Goal: Task Accomplishment & Management: Manage account settings

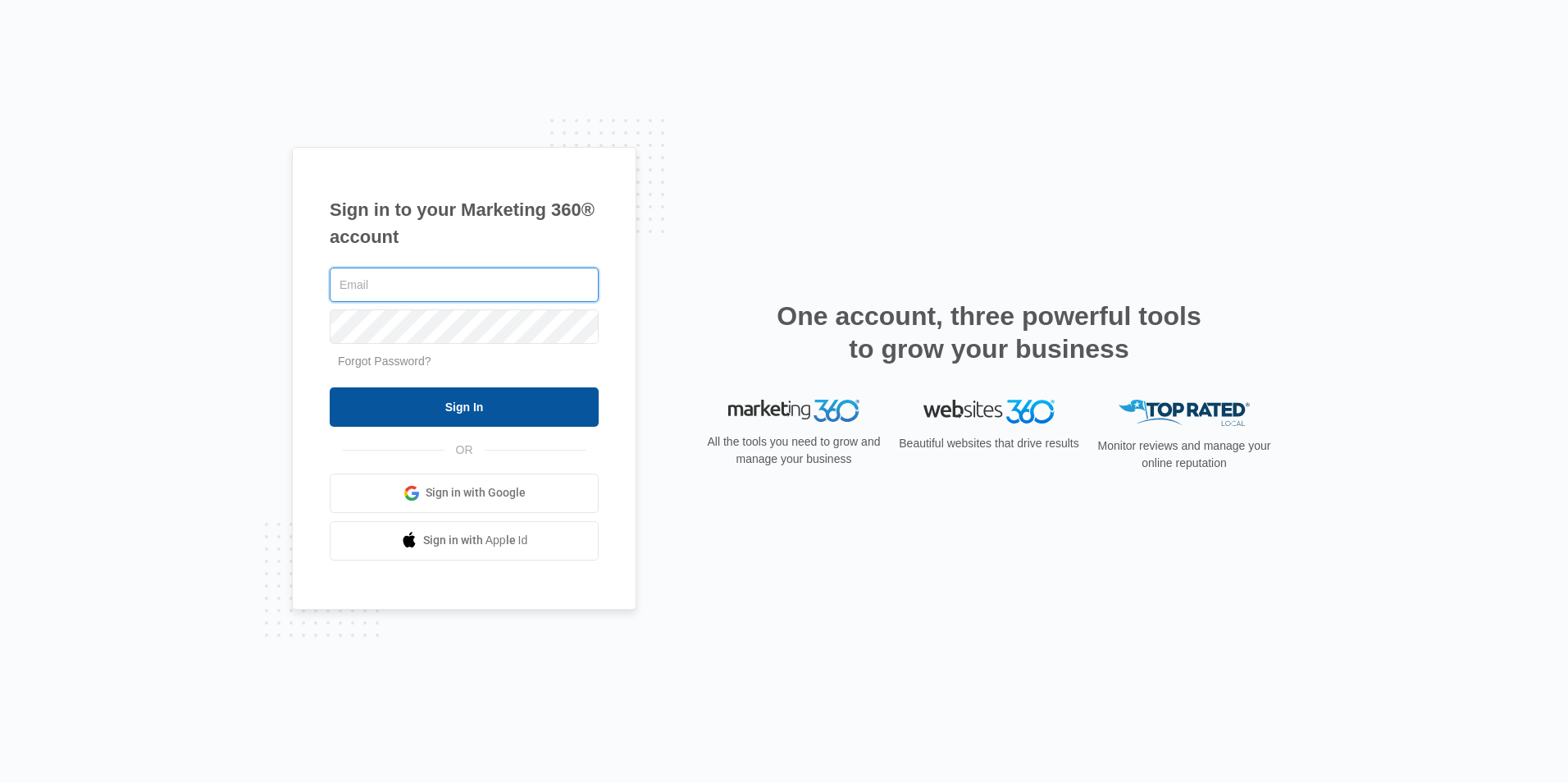
type input "[PERSON_NAME][EMAIL_ADDRESS][DOMAIN_NAME]"
click at [487, 403] on input "Sign In" at bounding box center [465, 407] width 269 height 40
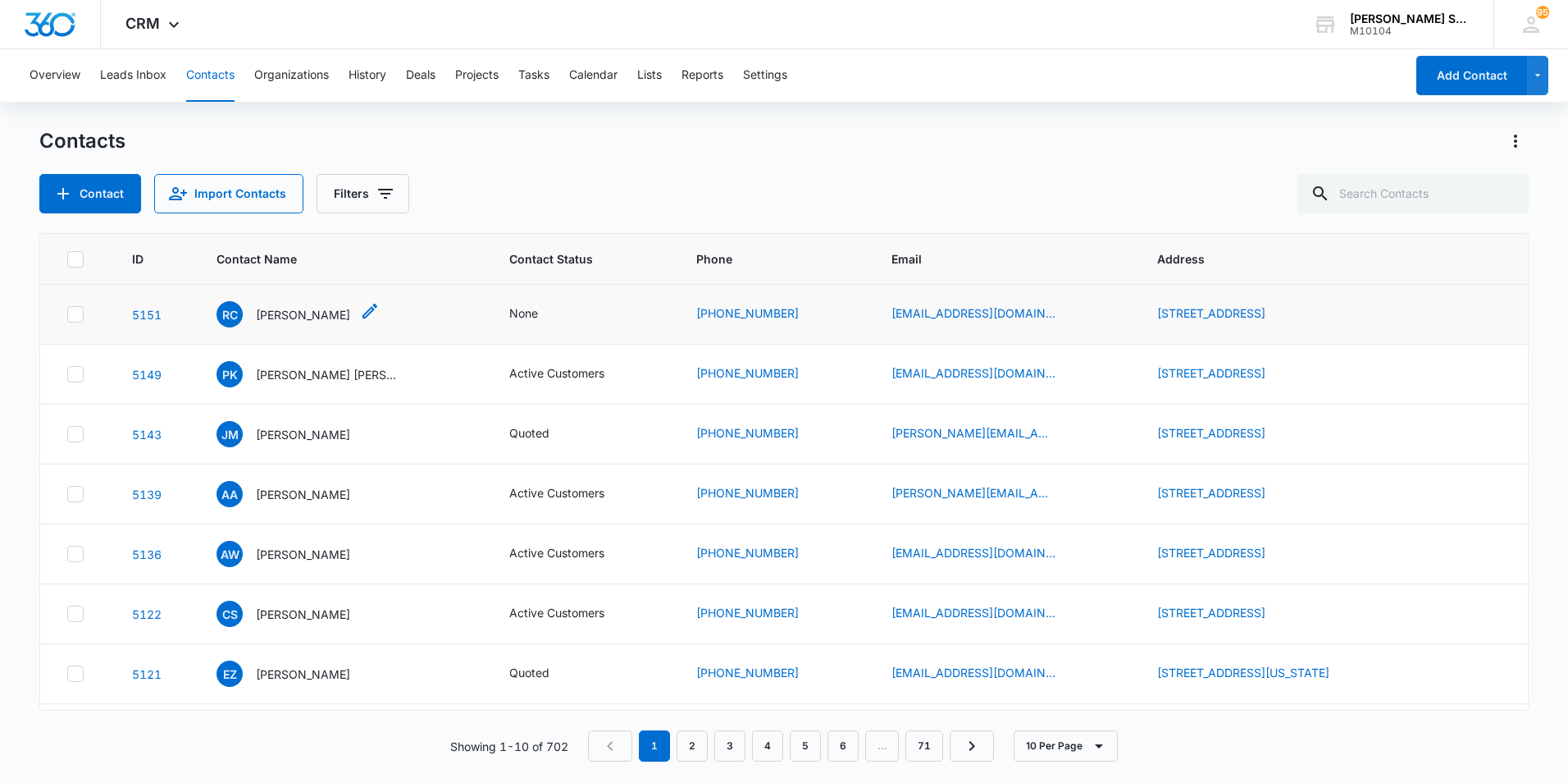
click at [279, 311] on p "[PERSON_NAME]" at bounding box center [303, 315] width 94 height 18
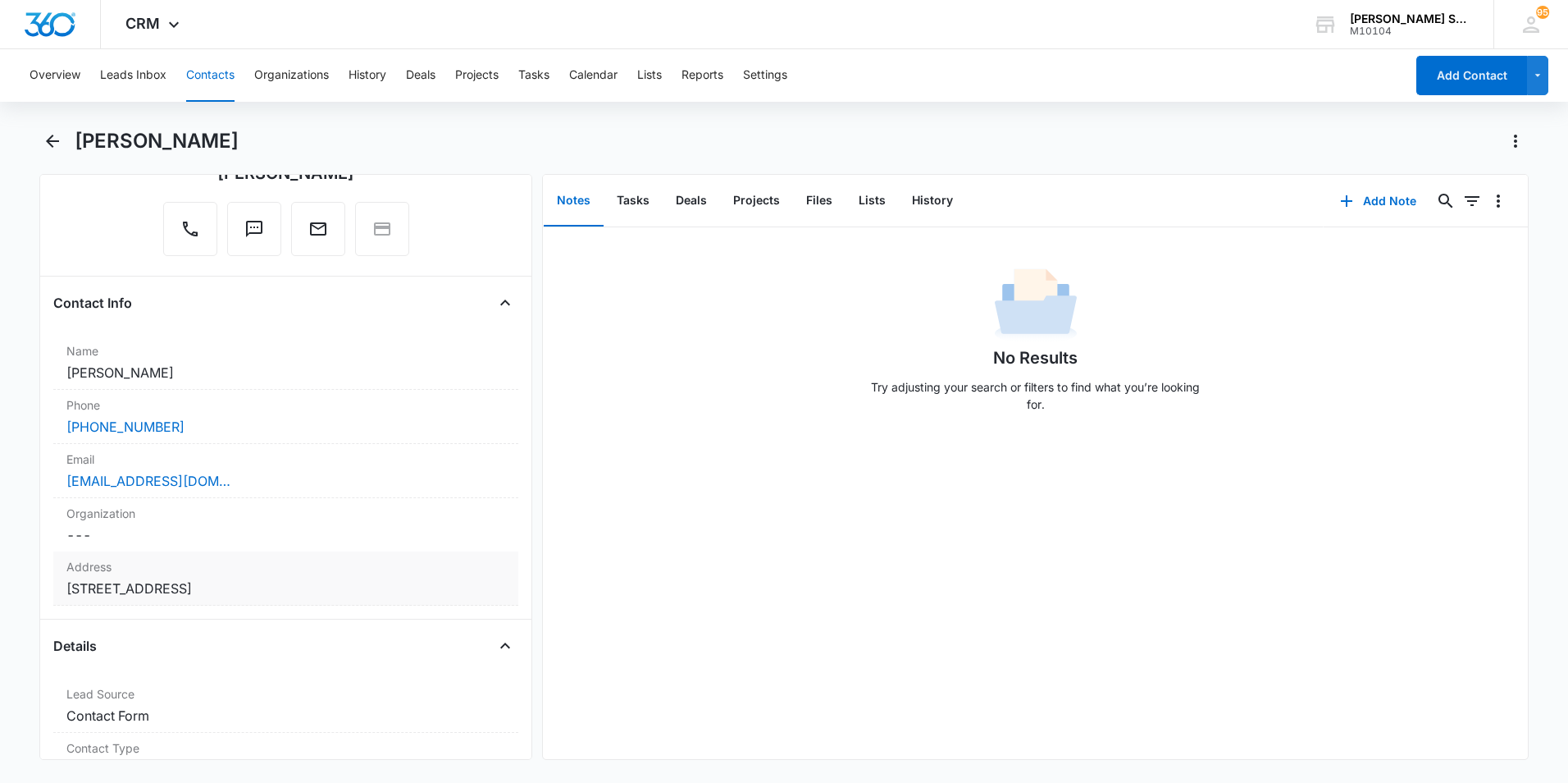
scroll to position [164, 0]
click at [1380, 192] on button "Add Note" at bounding box center [1379, 201] width 109 height 40
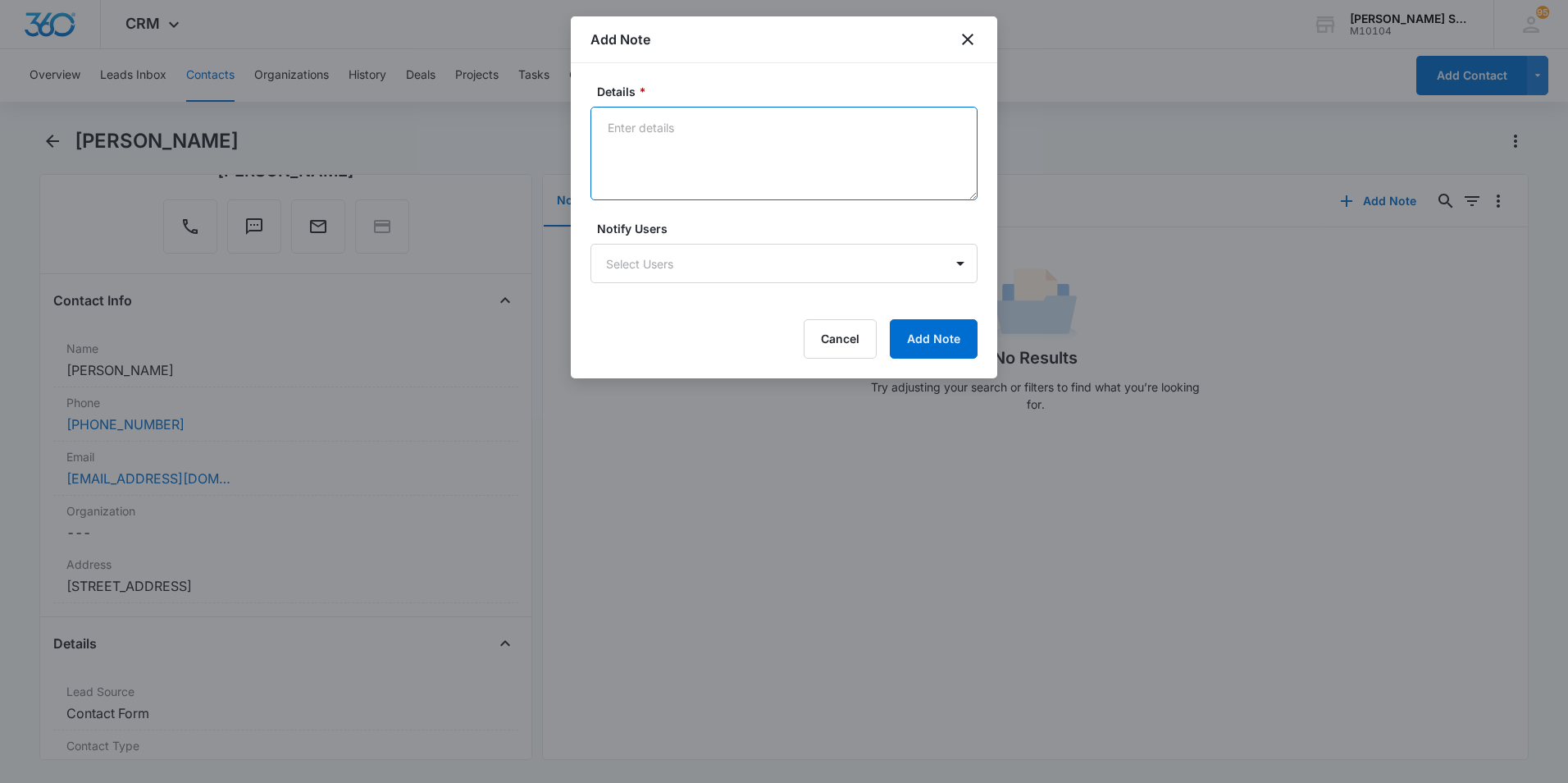
click at [659, 129] on textarea "Details *" at bounding box center [784, 153] width 387 height 93
type textarea "vb8 $72 per"
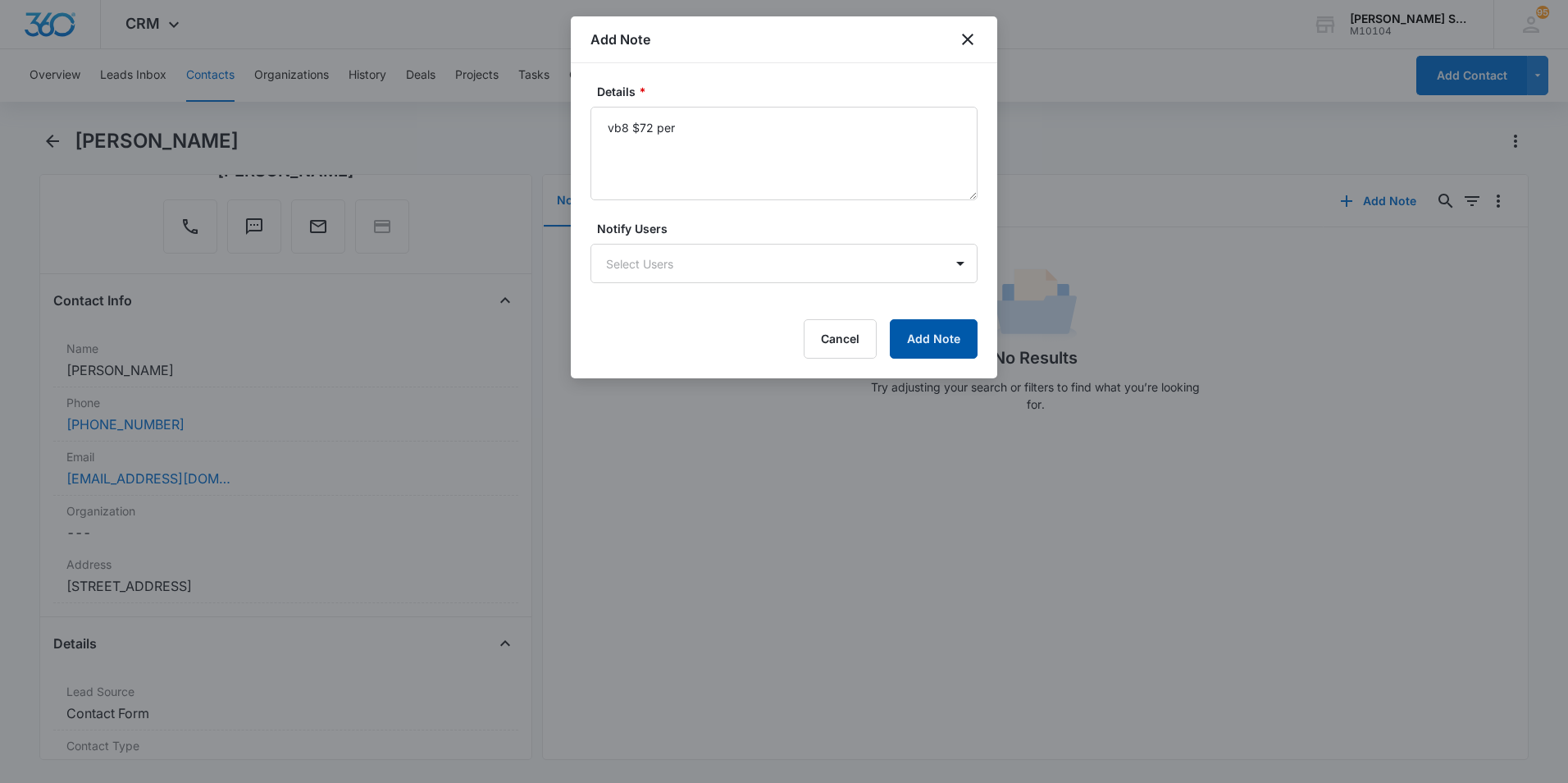
click at [918, 325] on button "Add Note" at bounding box center [934, 338] width 88 height 40
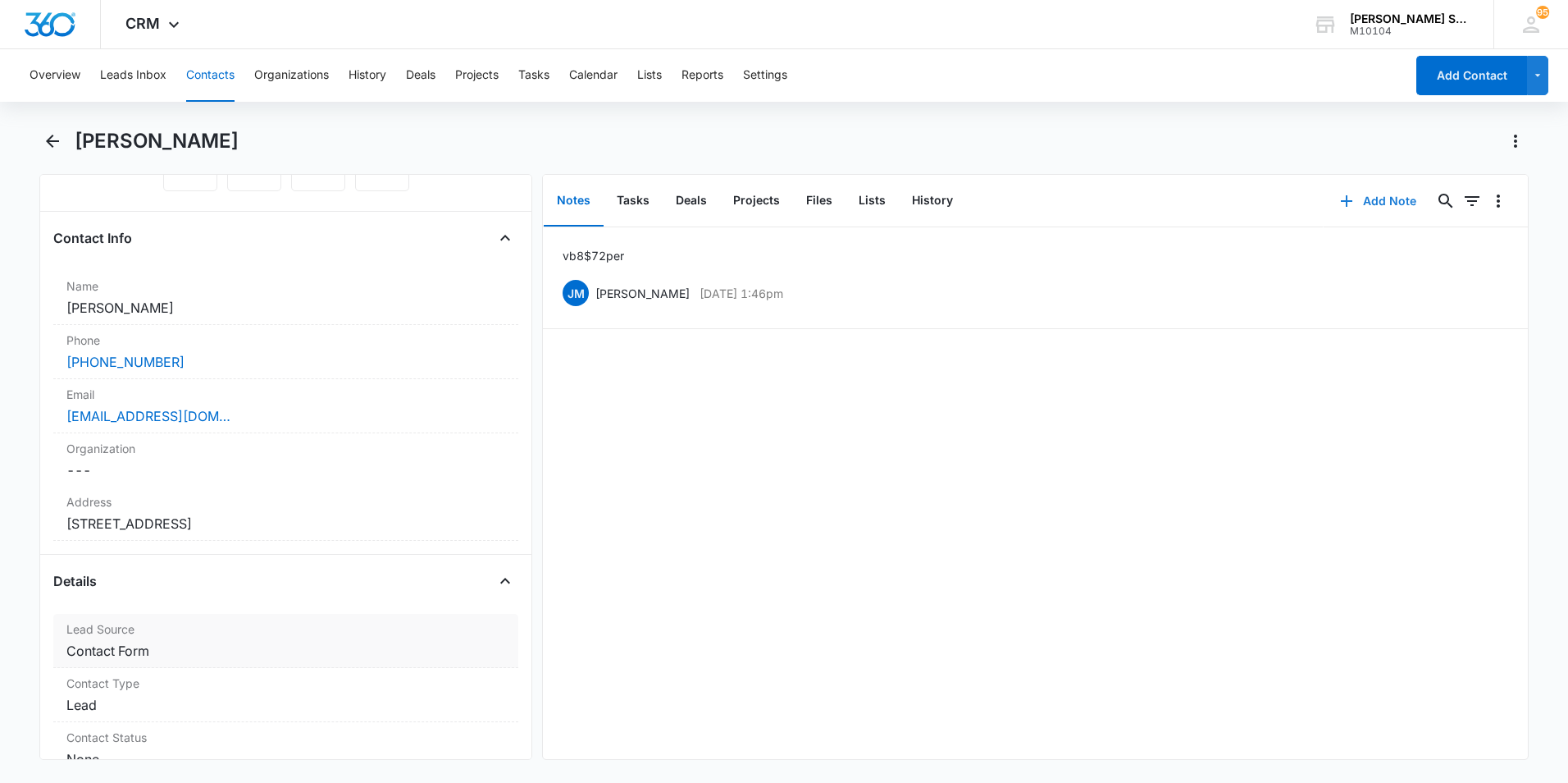
scroll to position [329, 0]
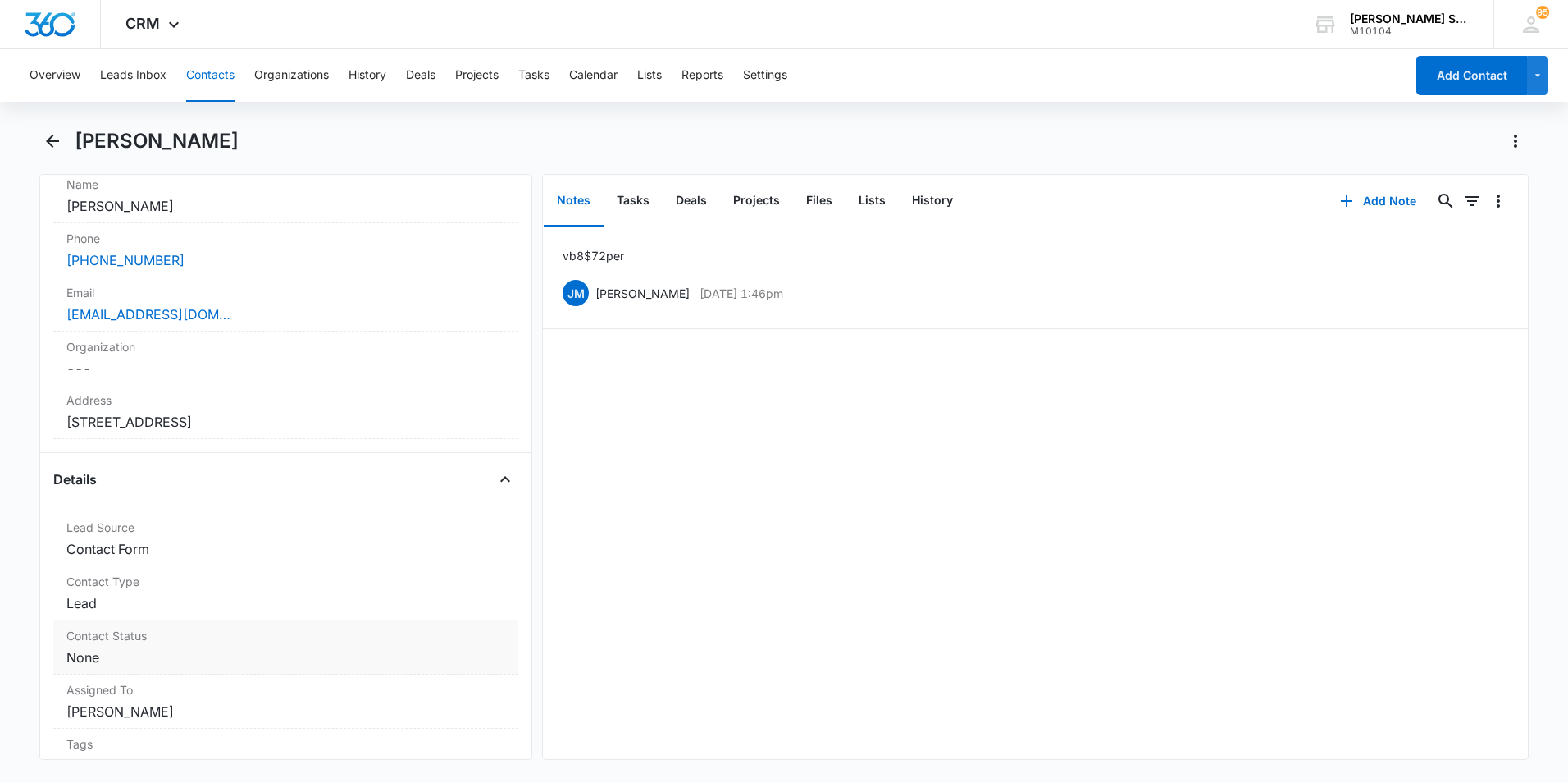
click at [465, 651] on dd "Cancel Save Changes None" at bounding box center [285, 657] width 438 height 19
click at [484, 675] on div at bounding box center [491, 671] width 26 height 26
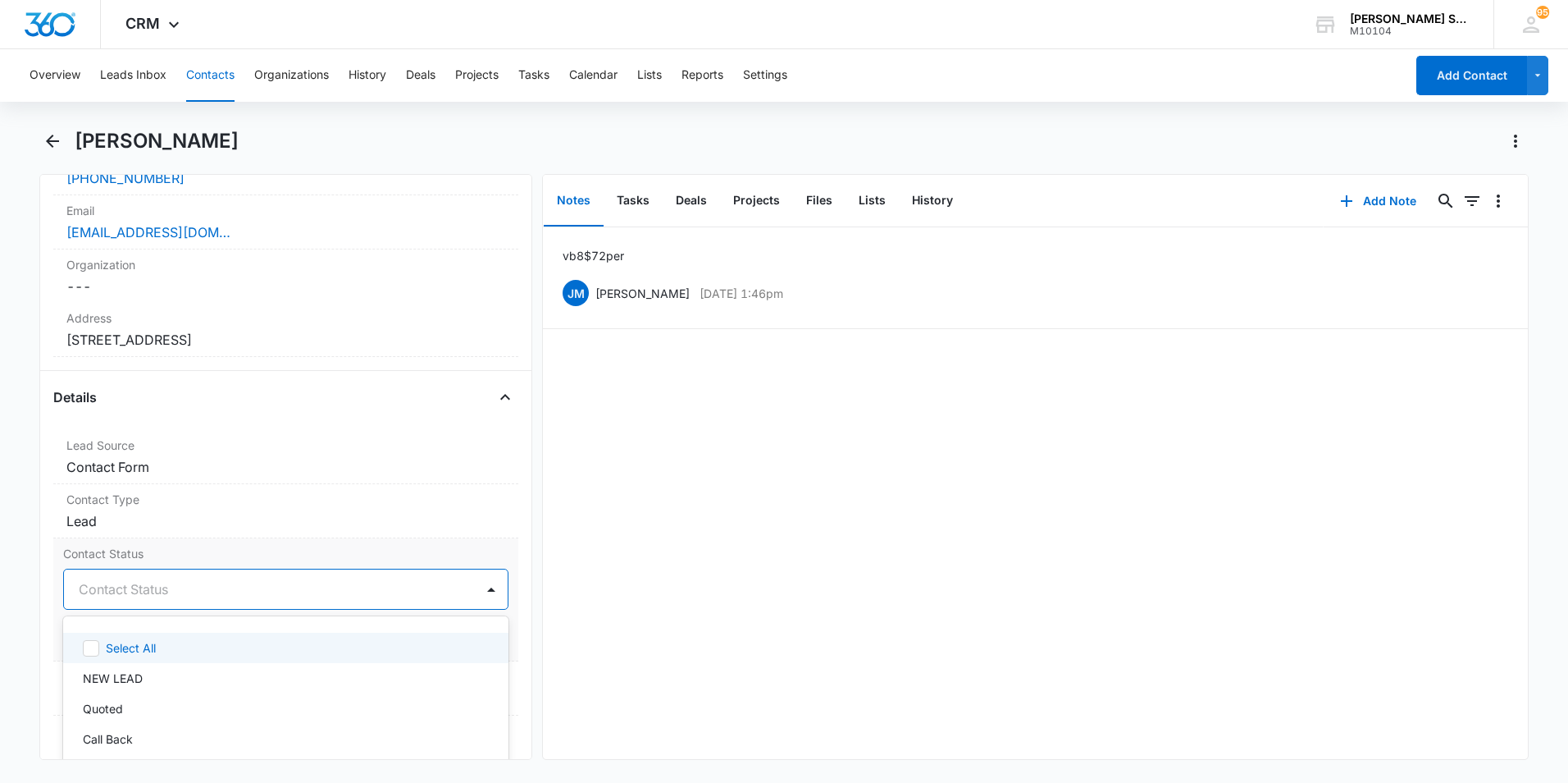
scroll to position [492, 0]
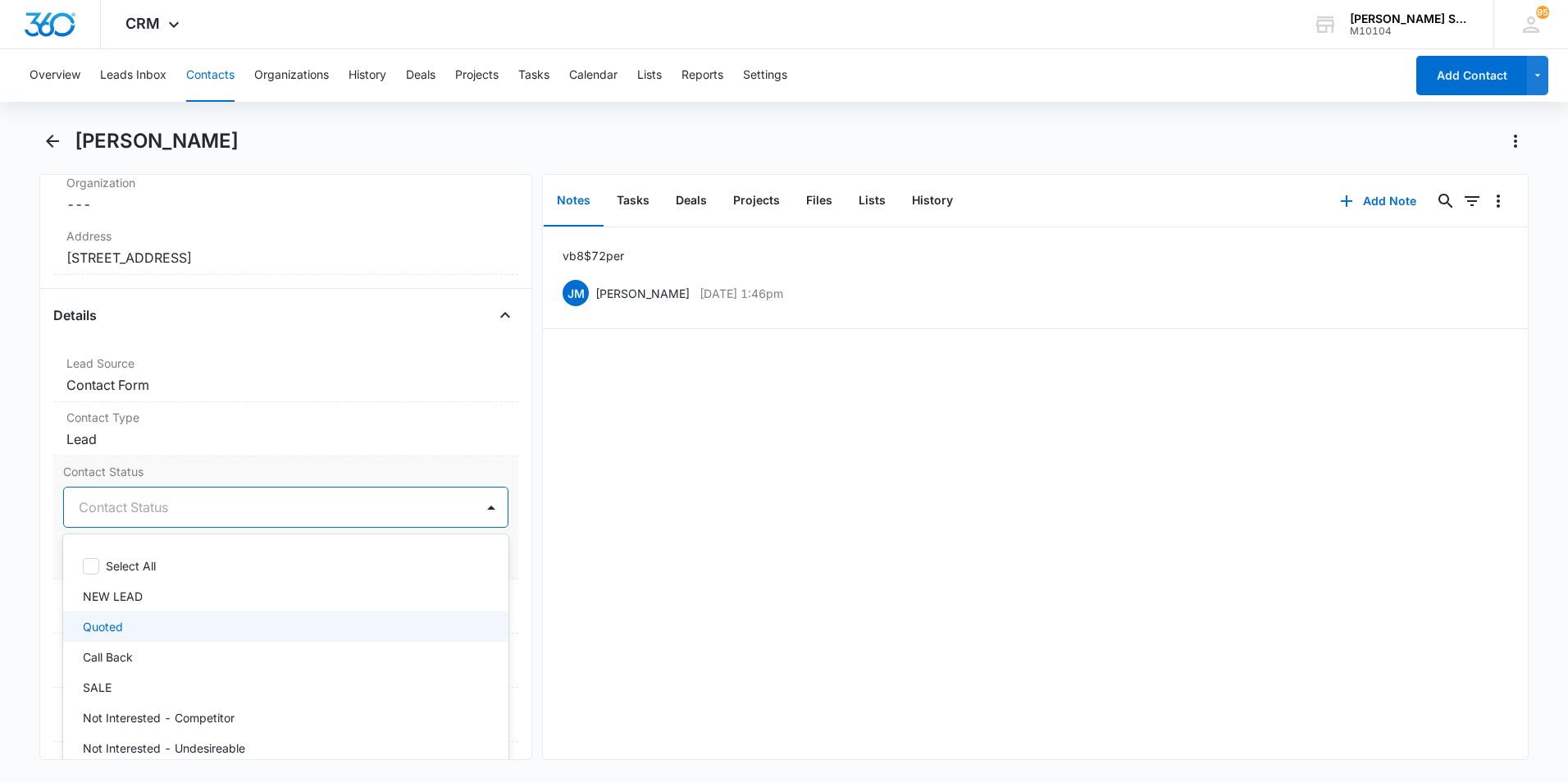
click at [140, 623] on div "Quoted" at bounding box center [283, 627] width 402 height 18
click at [748, 531] on div "vb8 $72 per [PERSON_NAME] [DATE] 1:46pm Delete Edit" at bounding box center [1035, 493] width 985 height 532
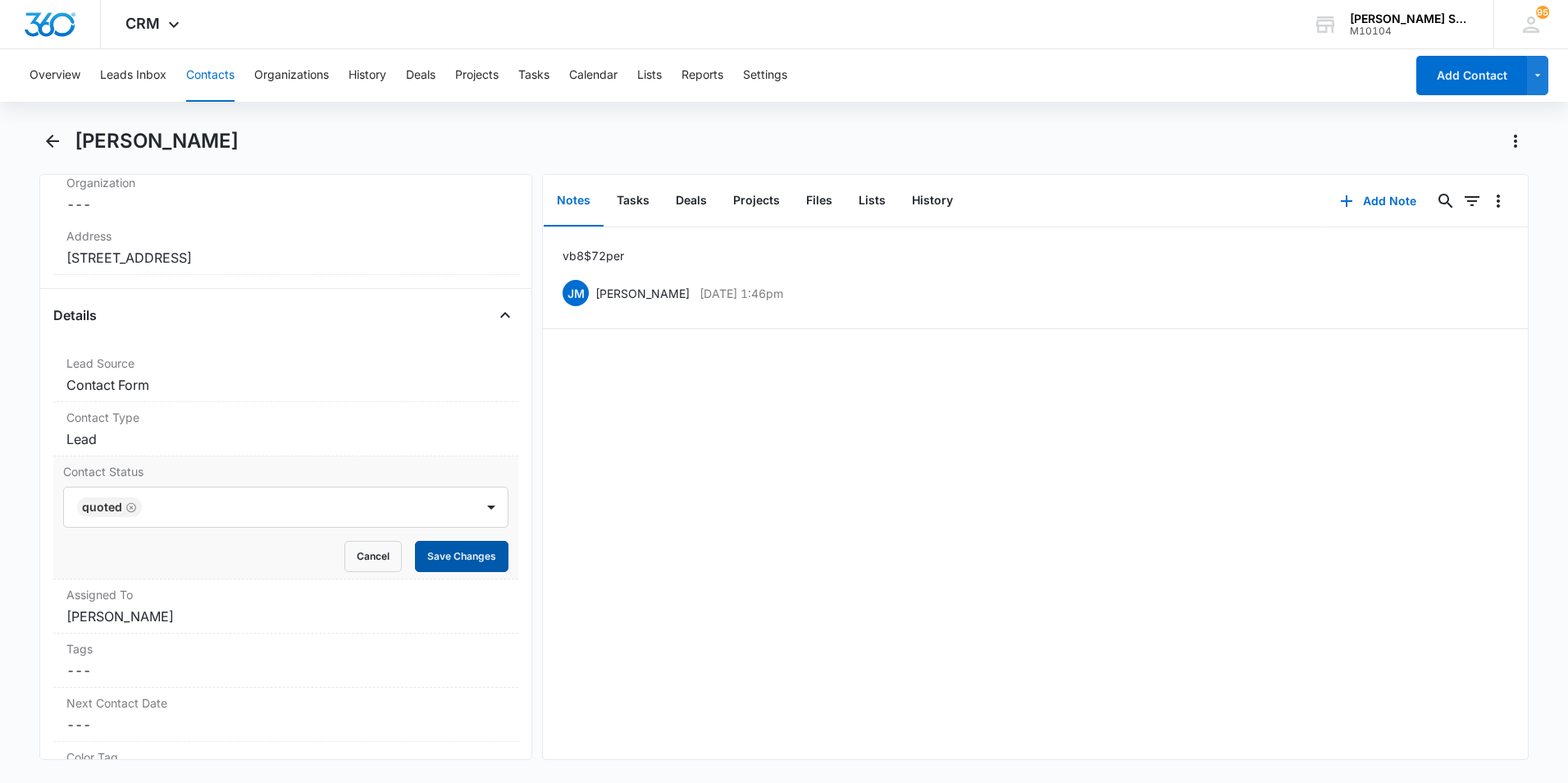
click at [426, 548] on button "Save Changes" at bounding box center [461, 556] width 93 height 31
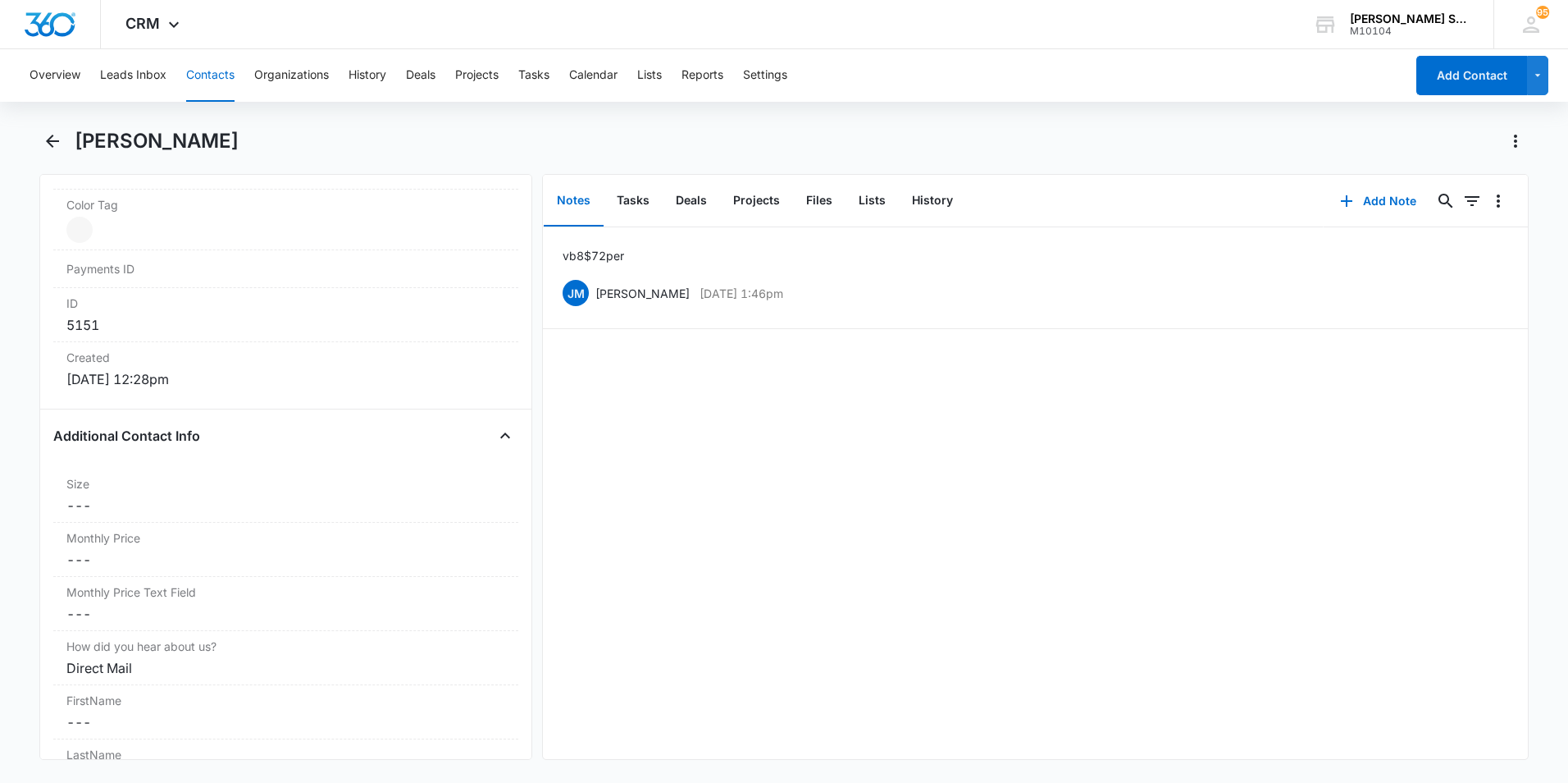
scroll to position [985, 0]
click at [247, 487] on dd "Cancel Save Changes ---" at bounding box center [285, 497] width 438 height 19
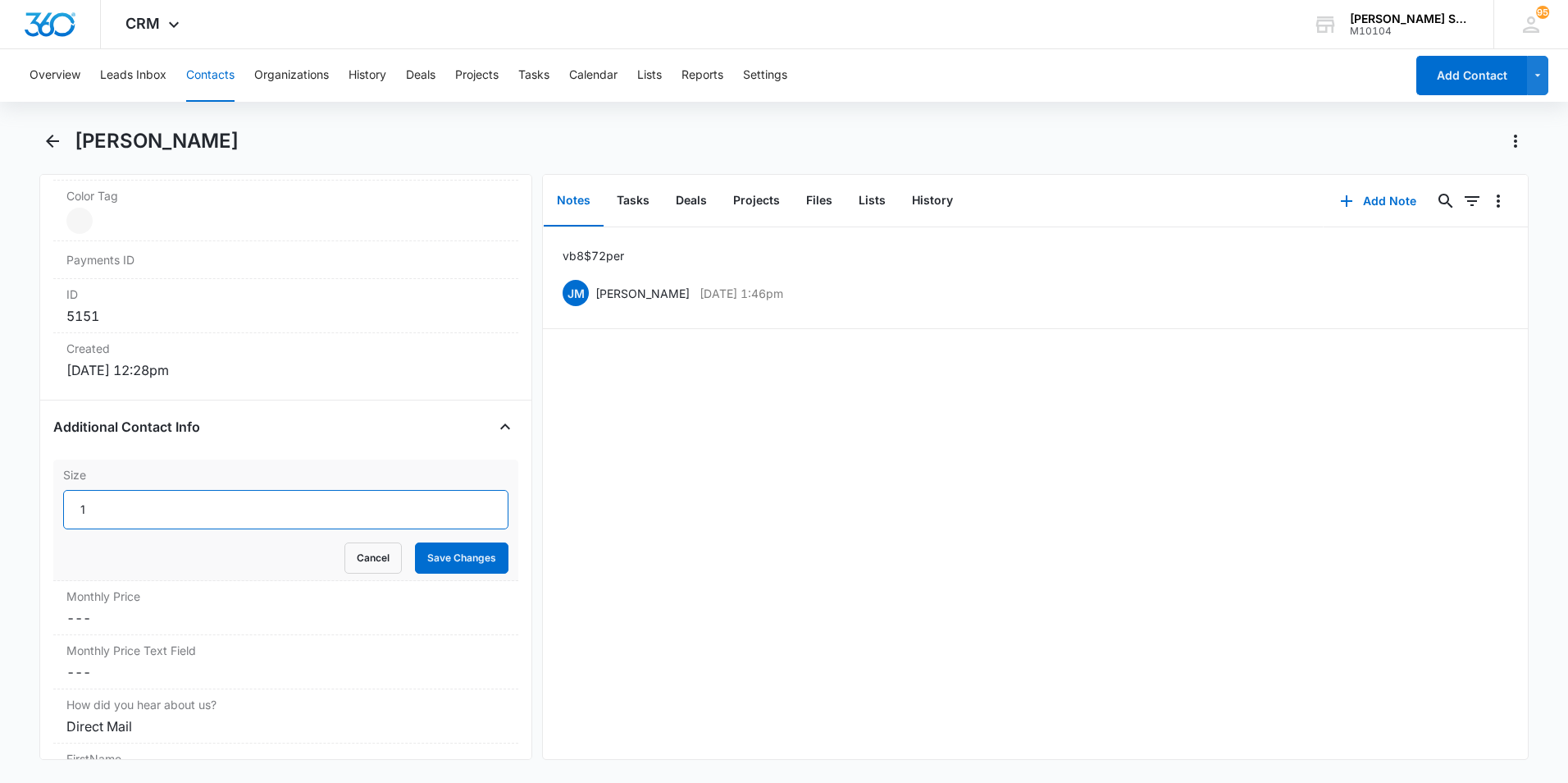
click at [470, 506] on input "1" at bounding box center [286, 509] width 445 height 40
click at [470, 506] on input "2" at bounding box center [286, 509] width 445 height 40
click at [470, 506] on input "3" at bounding box center [286, 509] width 445 height 40
click at [470, 506] on input "4" at bounding box center [286, 509] width 445 height 40
click at [470, 506] on input "5" at bounding box center [286, 509] width 445 height 40
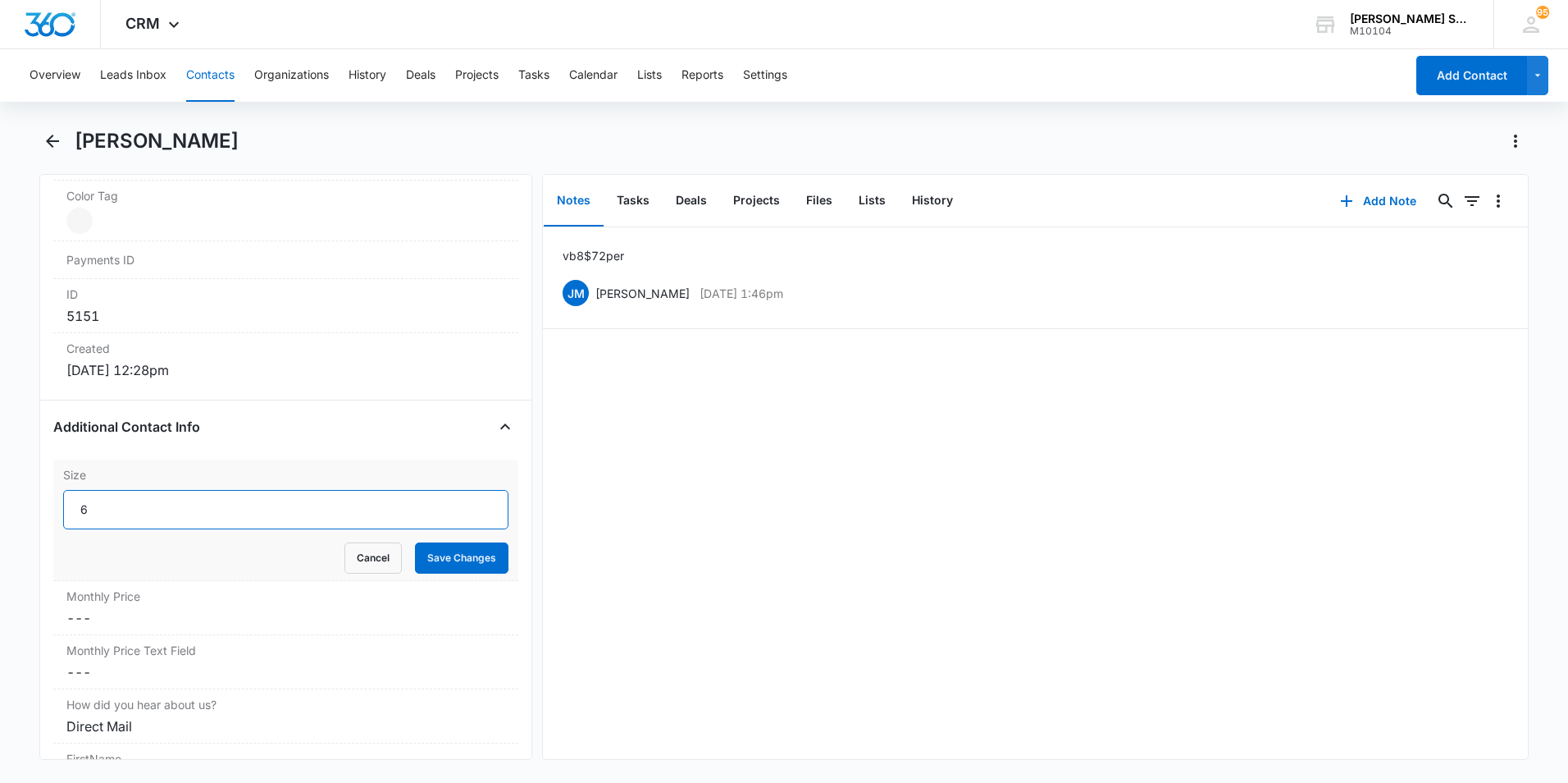
click at [470, 506] on input "6" at bounding box center [286, 509] width 445 height 40
type input "7"
click at [470, 506] on input "7" at bounding box center [286, 509] width 445 height 40
click at [441, 558] on button "Save Changes" at bounding box center [461, 558] width 93 height 31
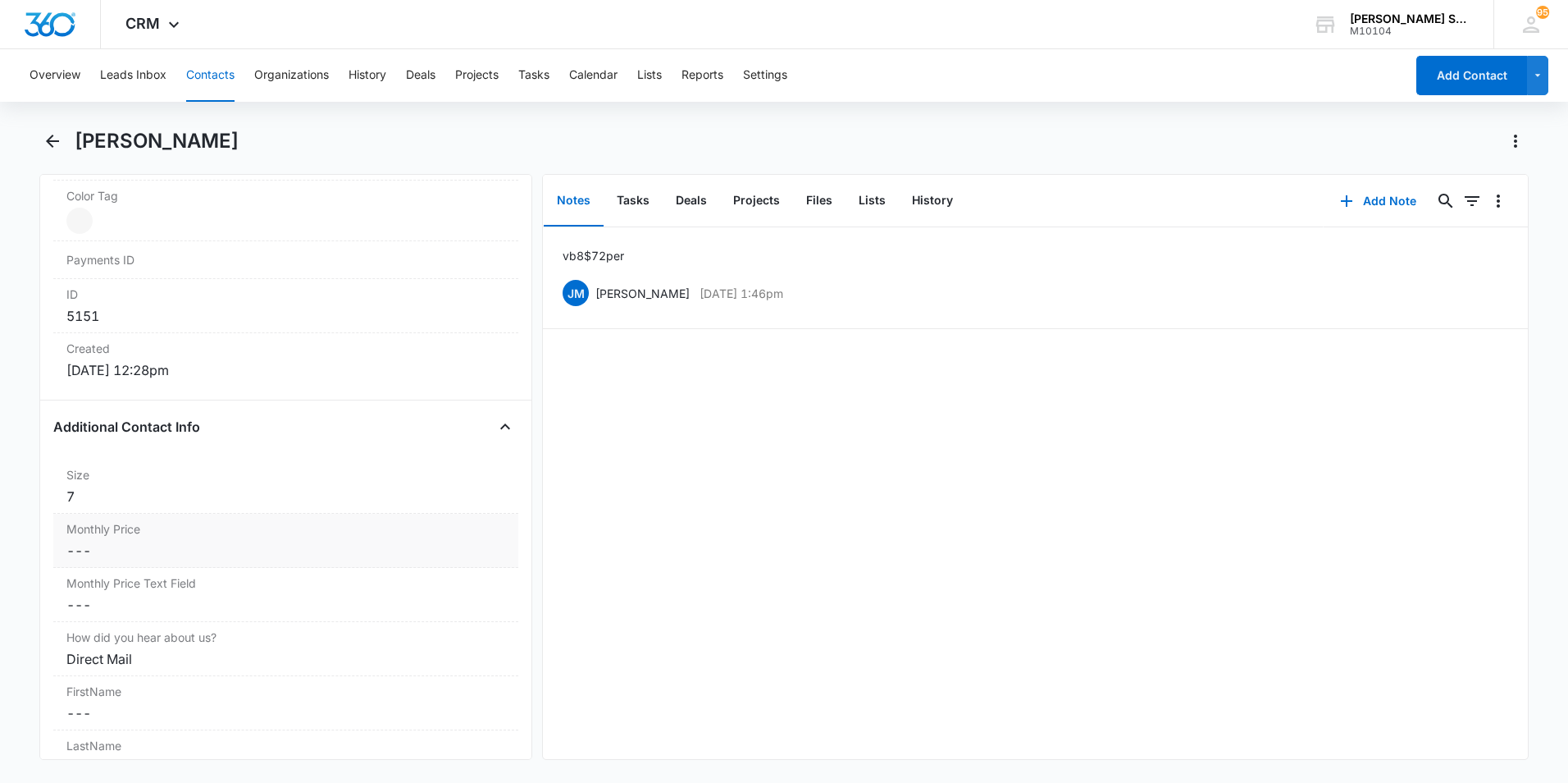
click at [151, 543] on dd "Cancel Save Changes ---" at bounding box center [285, 550] width 438 height 19
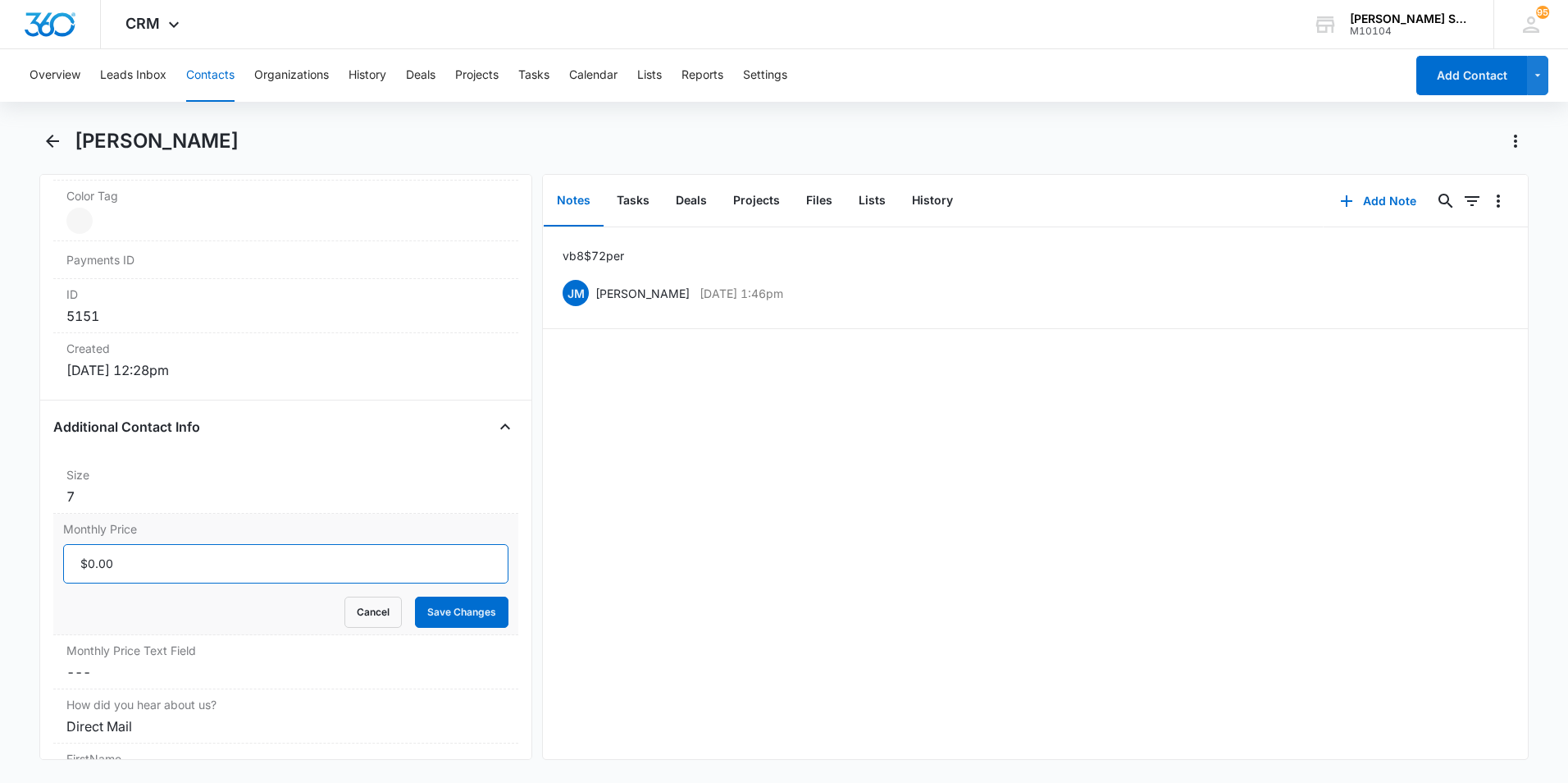
click at [145, 561] on input "Monthly Price" at bounding box center [286, 564] width 445 height 40
type input "$54.00"
click at [453, 610] on button "Save Changes" at bounding box center [461, 611] width 93 height 31
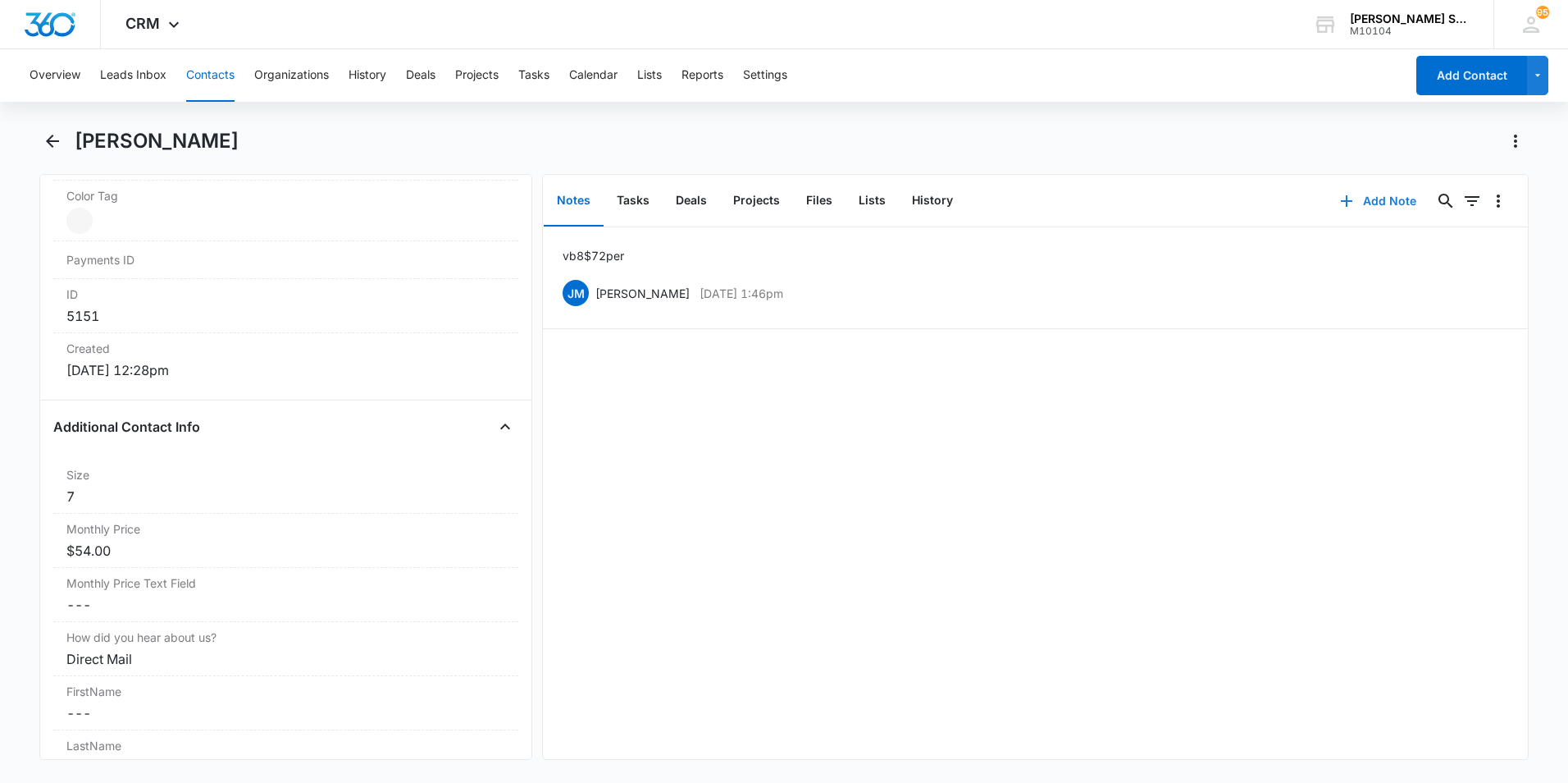
click at [1376, 199] on button "Add Note" at bounding box center [1379, 201] width 109 height 40
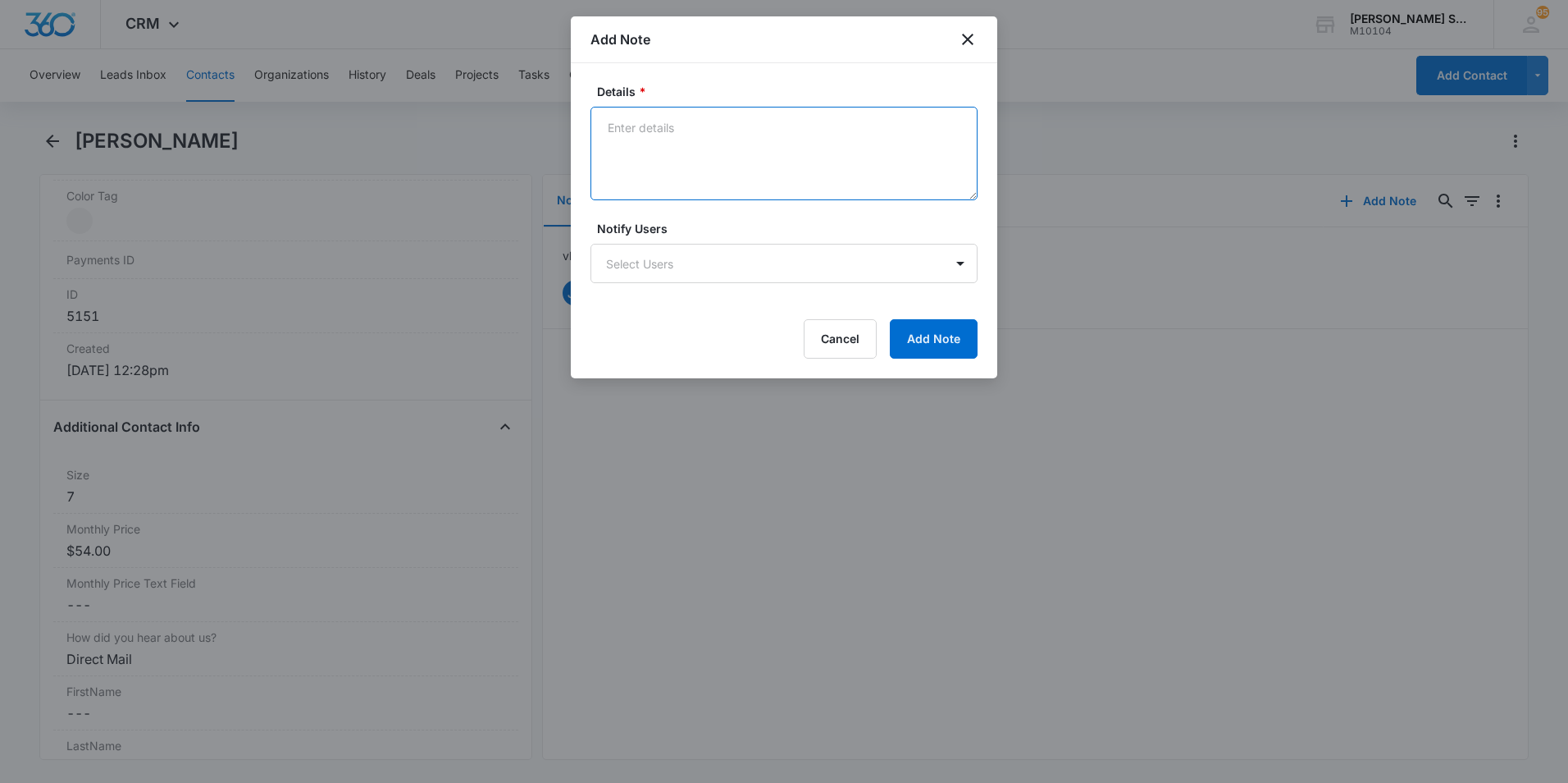
click at [687, 142] on textarea "Details *" at bounding box center [784, 153] width 387 height 93
type textarea "lvm"
click at [919, 343] on button "Add Note" at bounding box center [934, 338] width 88 height 40
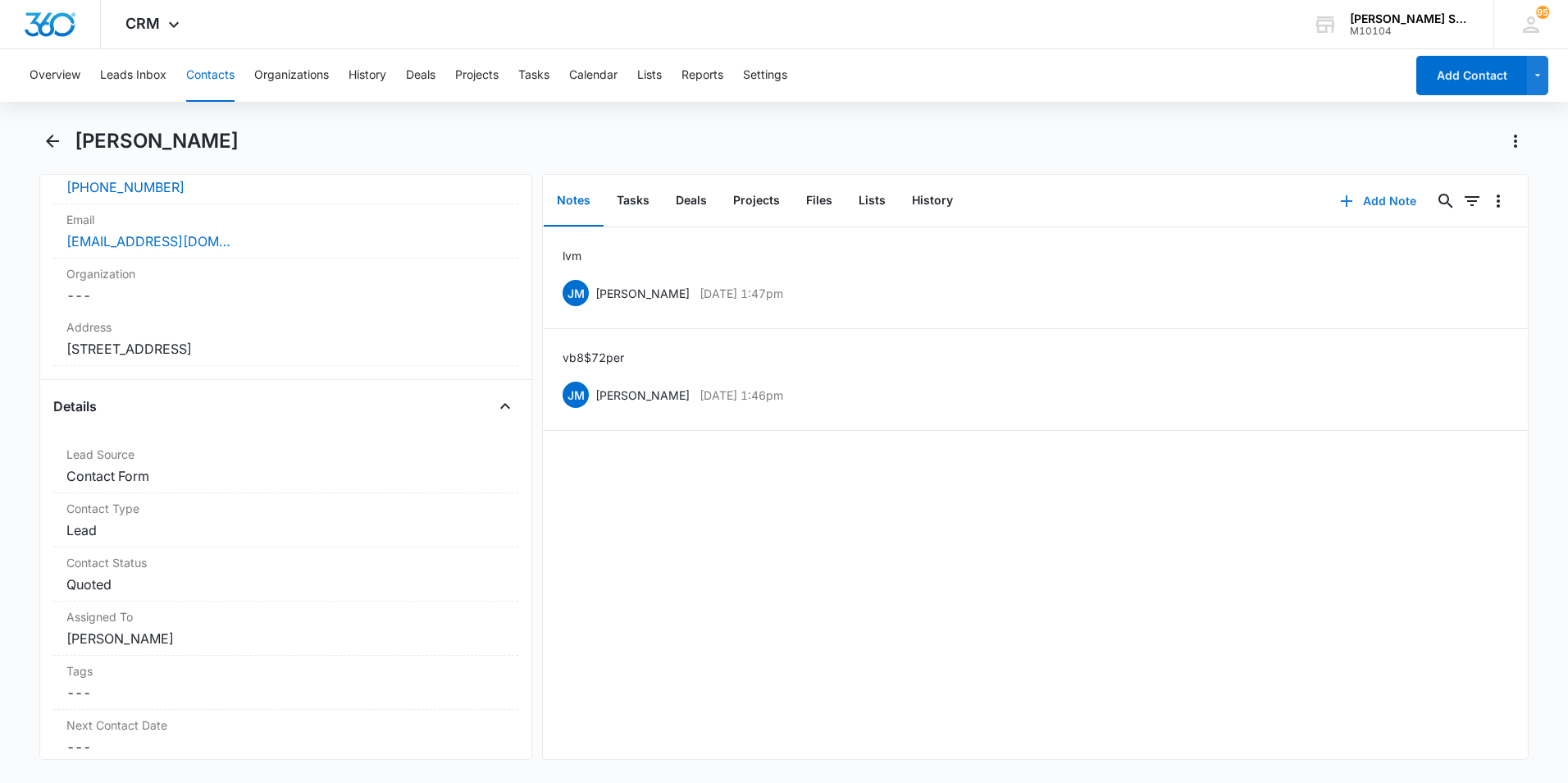
scroll to position [329, 0]
